Goal: Task Accomplishment & Management: Complete application form

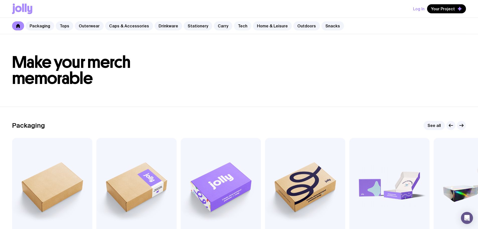
click at [234, 27] on link "Tech" at bounding box center [243, 25] width 18 height 9
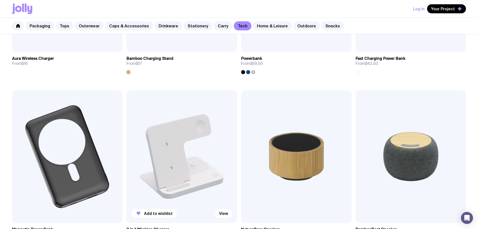
scroll to position [402, 0]
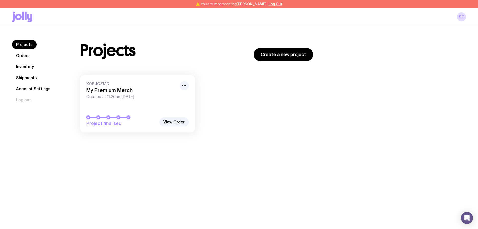
click at [28, 69] on link "Inventory" at bounding box center [25, 66] width 26 height 9
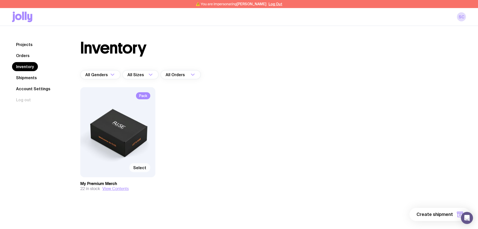
click at [148, 166] on label "Select" at bounding box center [139, 167] width 21 height 9
click at [0, 0] on input "Select" at bounding box center [0, 0] width 0 height 0
click at [439, 211] on button "1 item" at bounding box center [452, 214] width 37 height 13
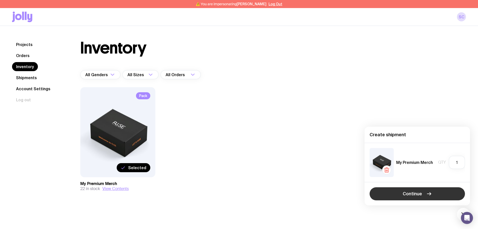
click at [429, 193] on icon "button" at bounding box center [429, 194] width 6 height 6
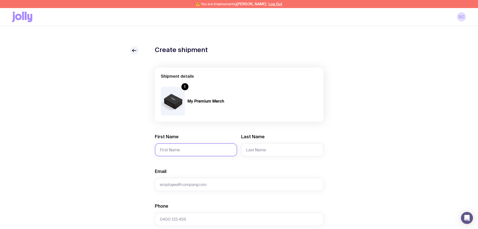
click at [198, 150] on input "First Name" at bounding box center [196, 149] width 82 height 13
type input "[PERSON_NAME]"
click at [258, 151] on input "McKinon" at bounding box center [282, 149] width 82 height 13
type input "[PERSON_NAME]"
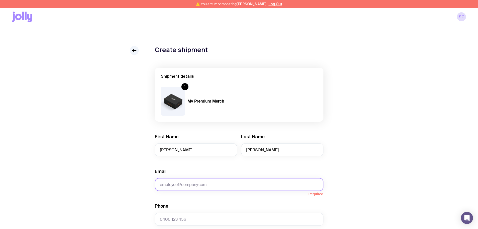
click at [195, 186] on input "Email" at bounding box center [239, 184] width 169 height 13
paste input "[PERSON_NAME][EMAIL_ADDRESS][DOMAIN_NAME]"
type input "[PERSON_NAME][EMAIL_ADDRESS][DOMAIN_NAME]"
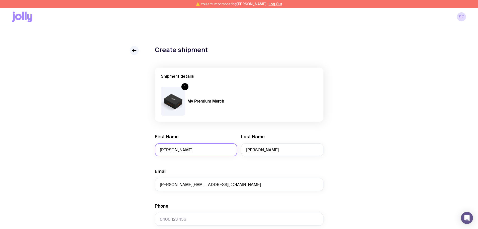
click at [163, 151] on input "[PERSON_NAME]" at bounding box center [196, 149] width 82 height 13
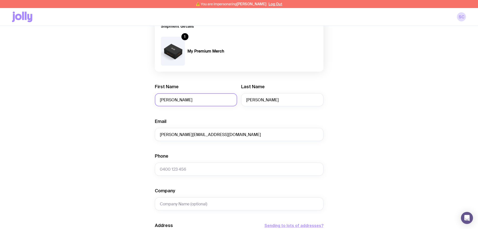
scroll to position [50, 0]
type input "[PERSON_NAME]"
click at [182, 172] on input "Phone" at bounding box center [239, 168] width 169 height 13
paste input "0412 437 605"
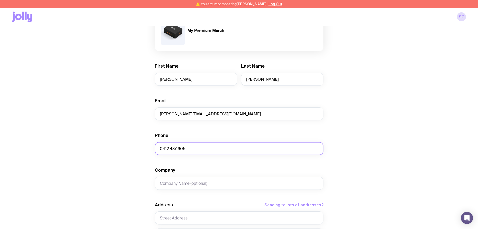
scroll to position [100, 0]
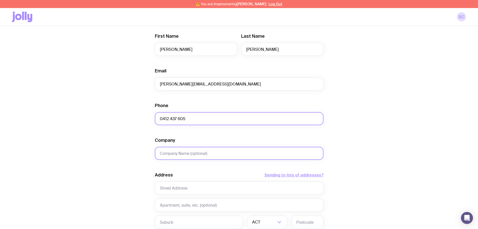
type input "0412 437 605"
click at [208, 157] on input "Company" at bounding box center [239, 153] width 169 height 13
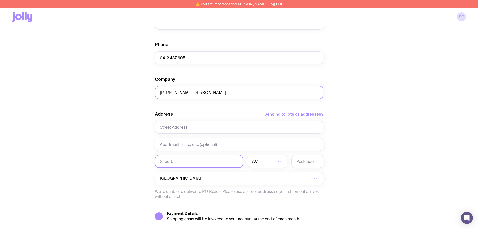
scroll to position [176, 0]
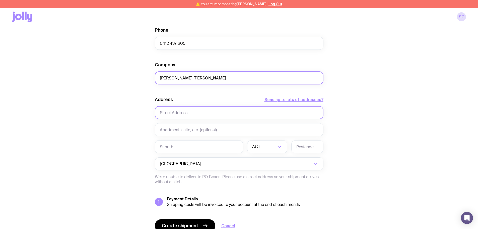
type input "[PERSON_NAME] [PERSON_NAME]"
click at [186, 115] on input "text" at bounding box center [239, 112] width 169 height 13
type input "[STREET_ADDRESS]"
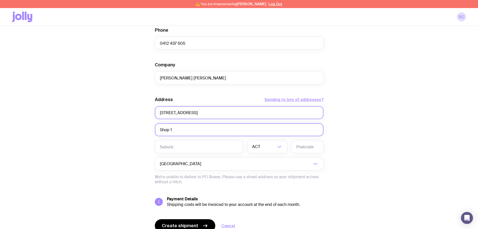
type input "Shop 1"
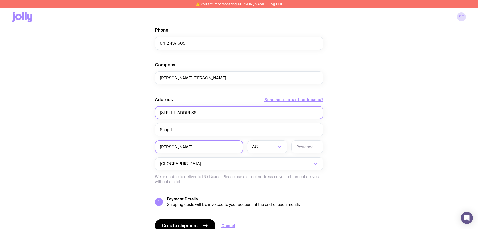
type input "[PERSON_NAME]"
click at [261, 152] on input "Search for option" at bounding box center [268, 146] width 15 height 13
click at [261, 168] on li "[GEOGRAPHIC_DATA]" at bounding box center [268, 172] width 40 height 11
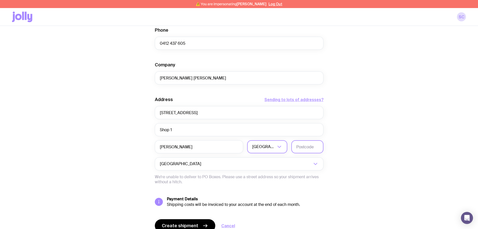
click at [298, 145] on input "text" at bounding box center [307, 146] width 32 height 13
type input "2040"
click at [189, 223] on span "Create shipment" at bounding box center [180, 225] width 36 height 6
